Goal: Task Accomplishment & Management: Manage account settings

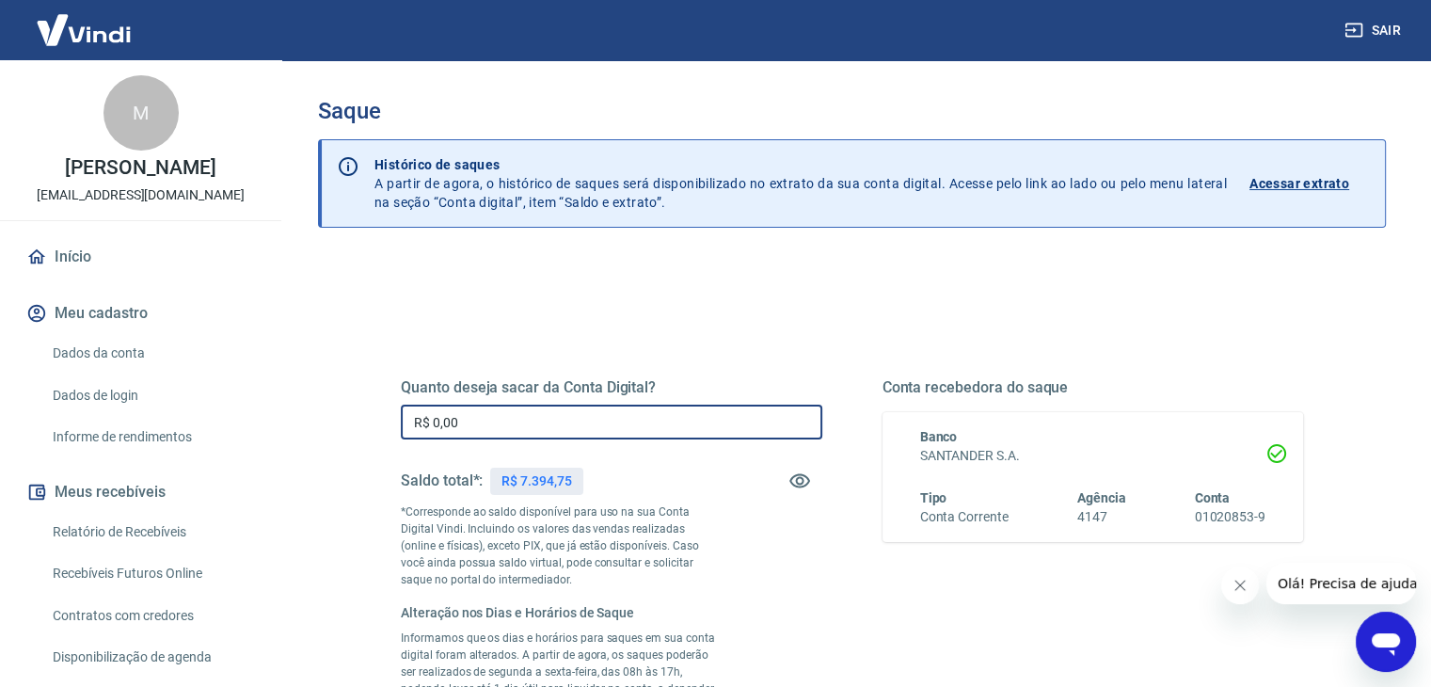
click at [680, 426] on input "R$ 0,00" at bounding box center [612, 422] width 422 height 35
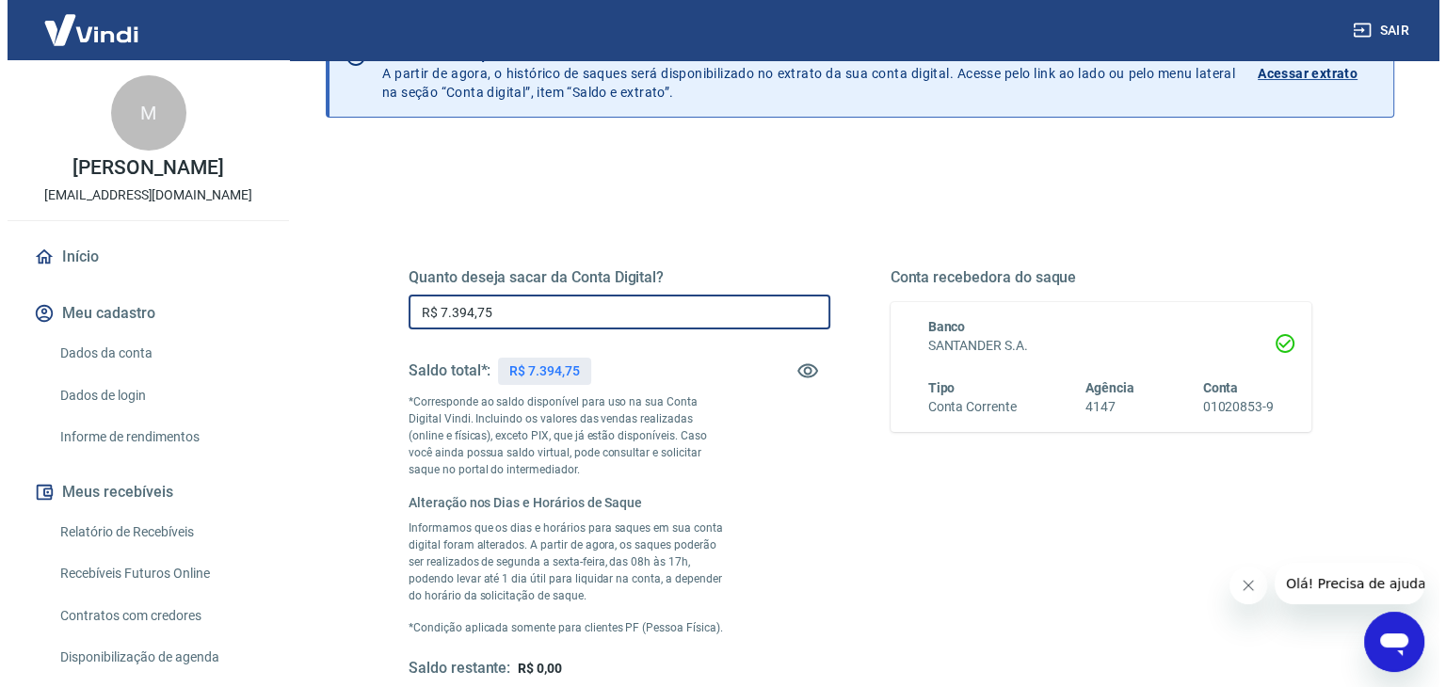
scroll to position [282, 0]
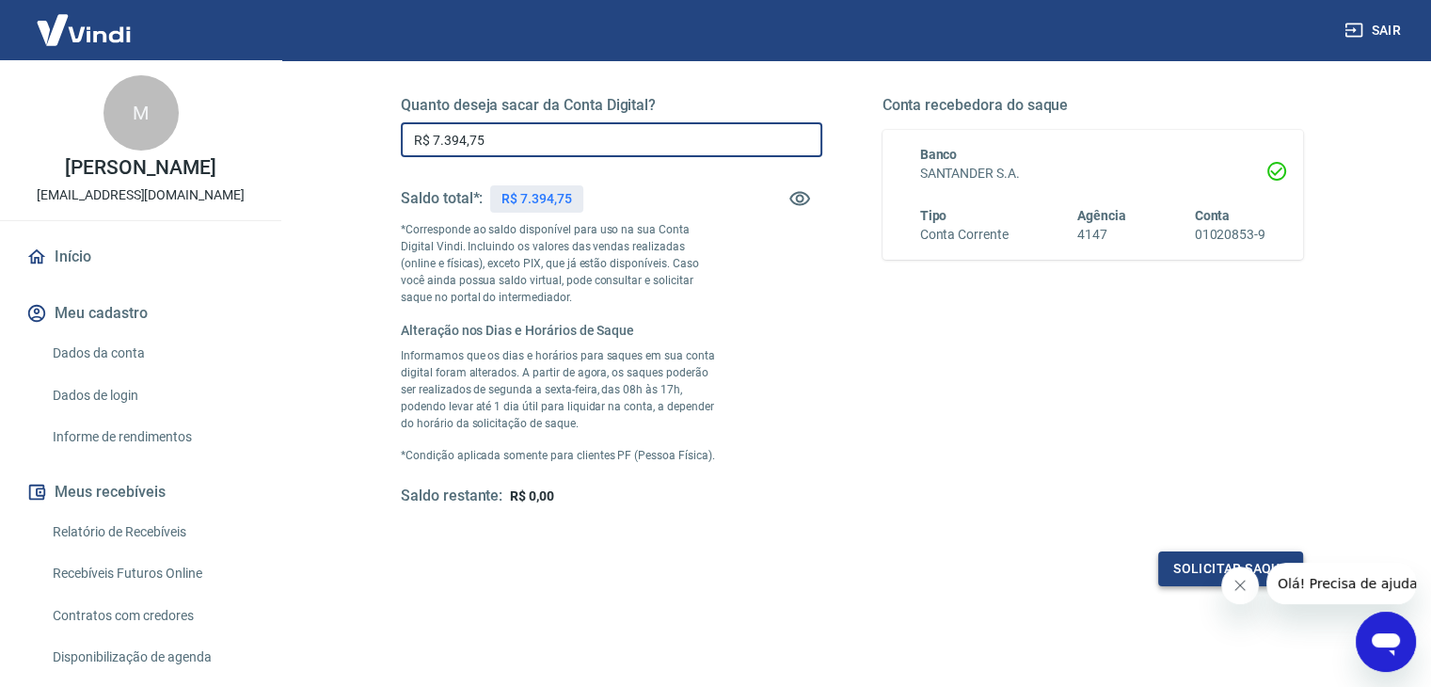
type input "R$ 7.394,75"
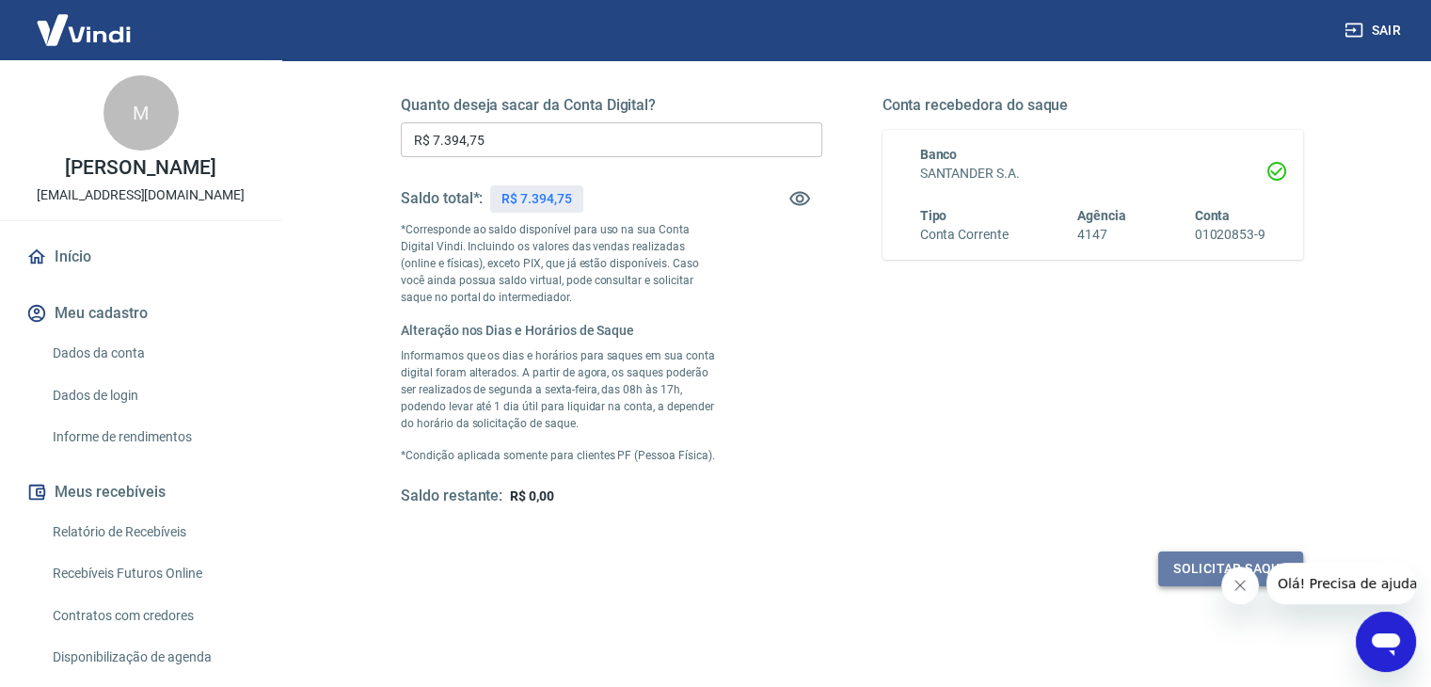
click at [1174, 570] on button "Solicitar saque" at bounding box center [1231, 569] width 145 height 35
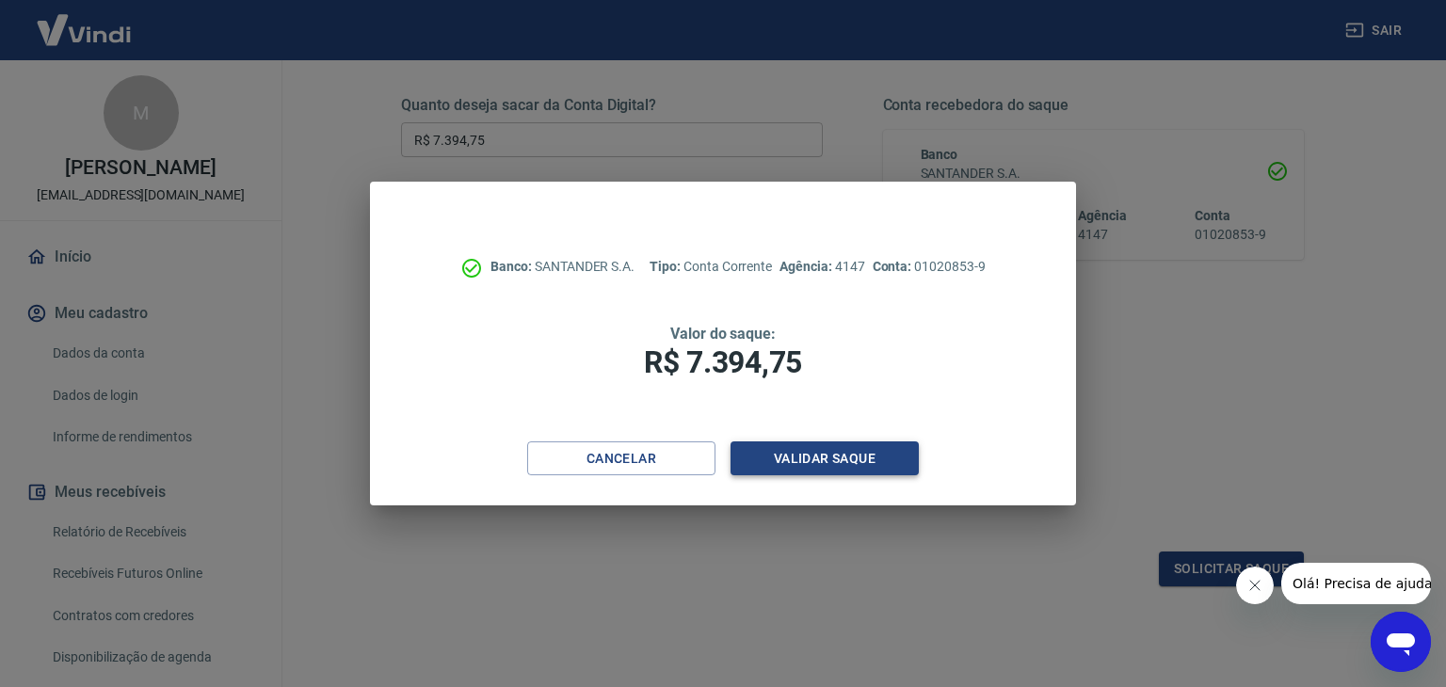
click at [870, 449] on button "Validar saque" at bounding box center [824, 458] width 188 height 35
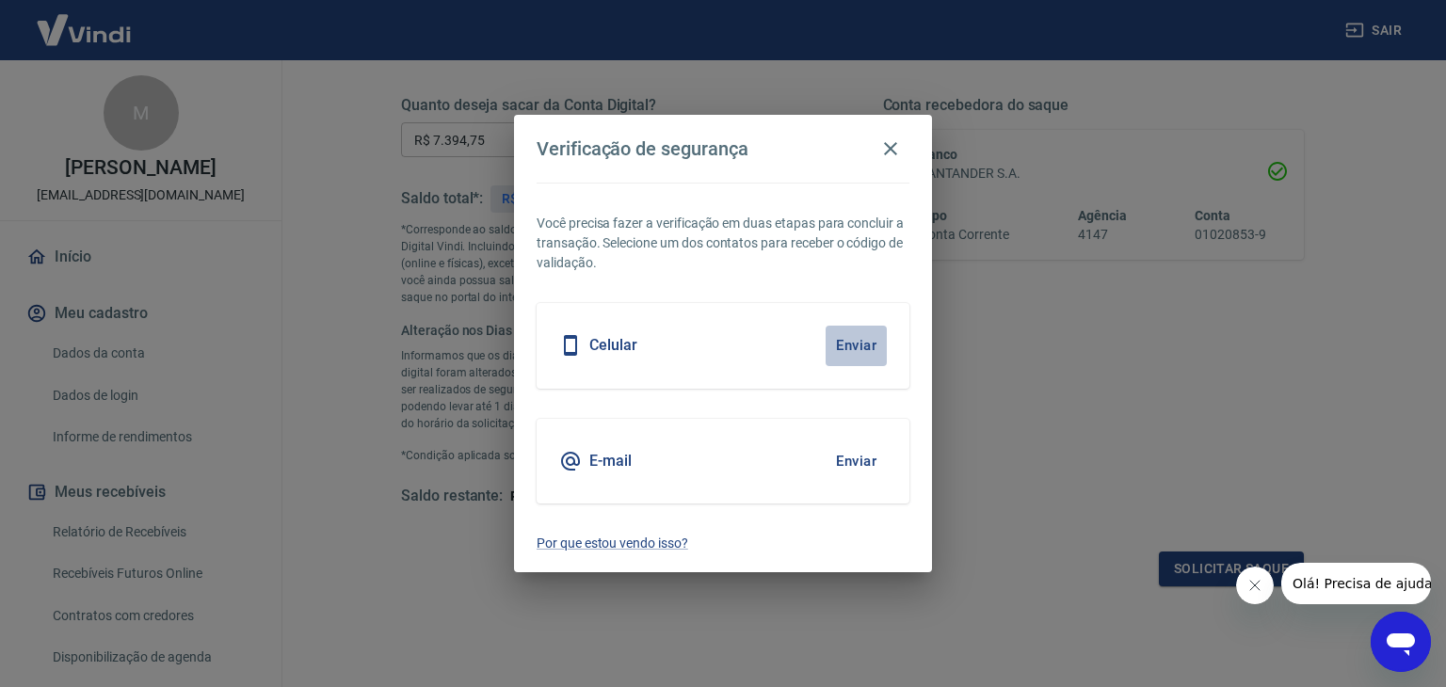
click at [853, 345] on button "Enviar" at bounding box center [855, 346] width 61 height 40
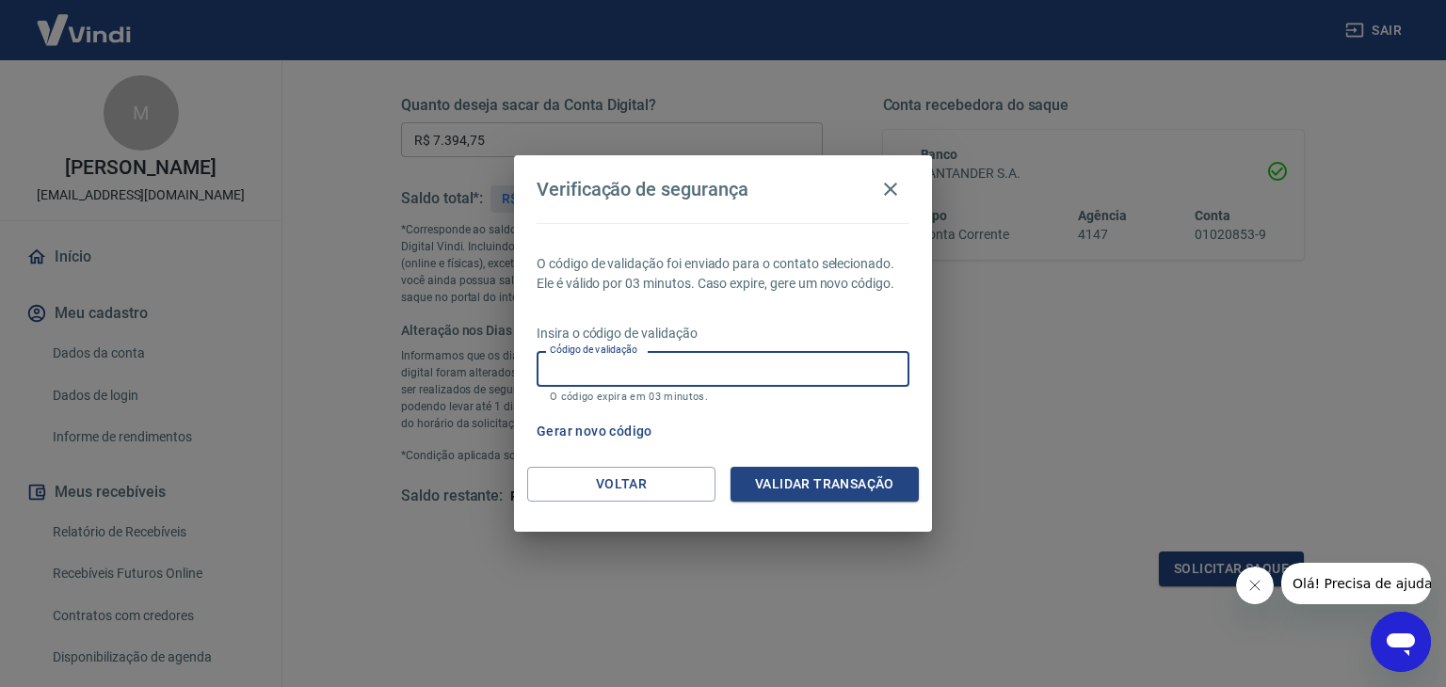
click at [590, 377] on input "Código de validação" at bounding box center [722, 368] width 373 height 35
type input "172359"
click at [884, 487] on button "Validar transação" at bounding box center [824, 484] width 188 height 35
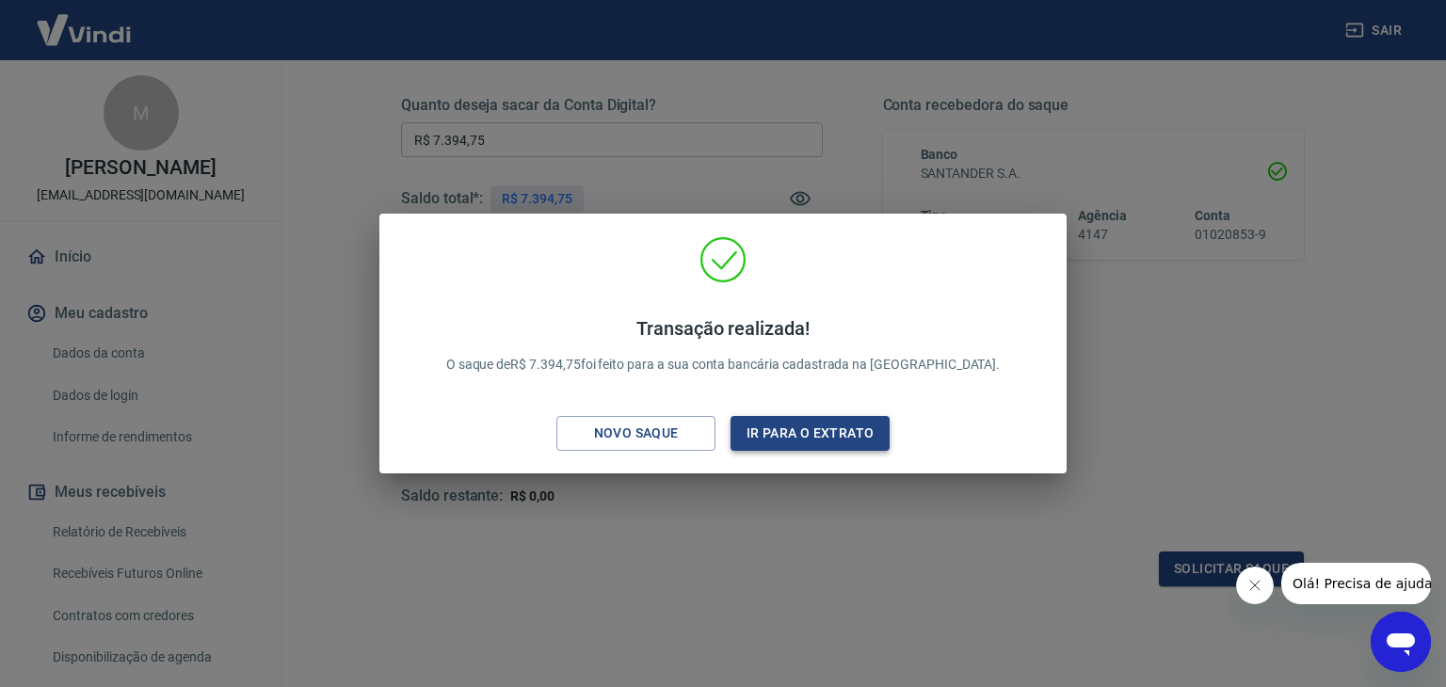
click at [875, 444] on button "Ir para o extrato" at bounding box center [809, 433] width 159 height 35
